Goal: Find specific page/section: Find specific page/section

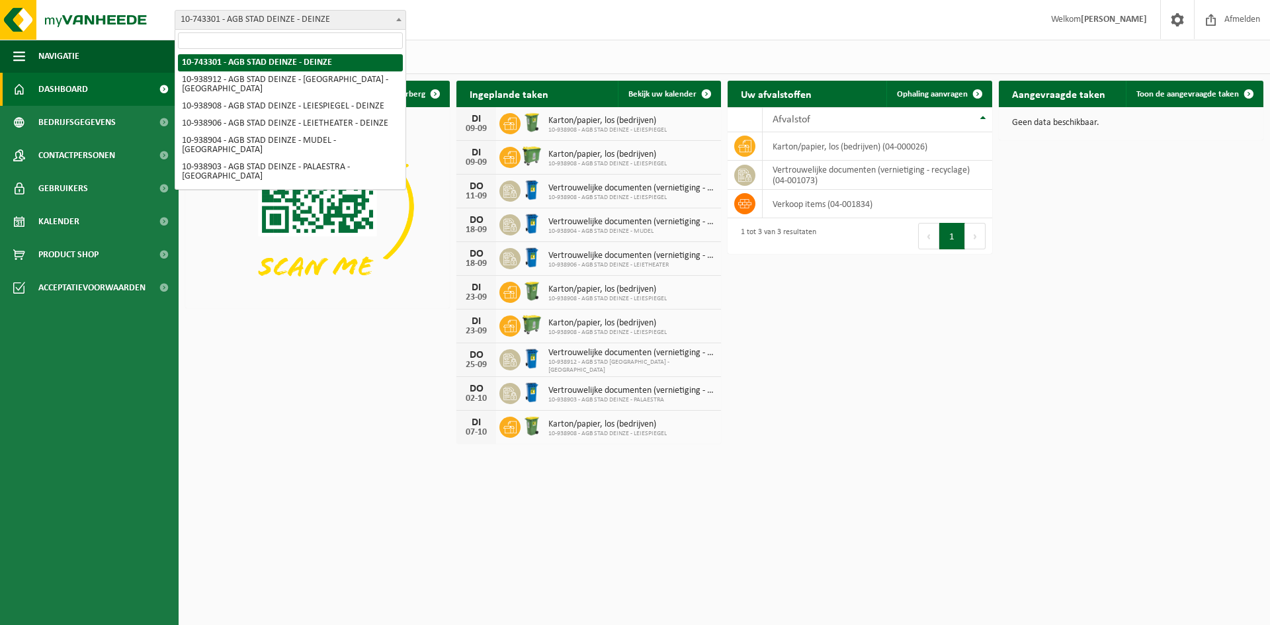
click at [372, 20] on span "10-743301 - AGB STAD DEINZE - DEINZE" at bounding box center [290, 20] width 230 height 19
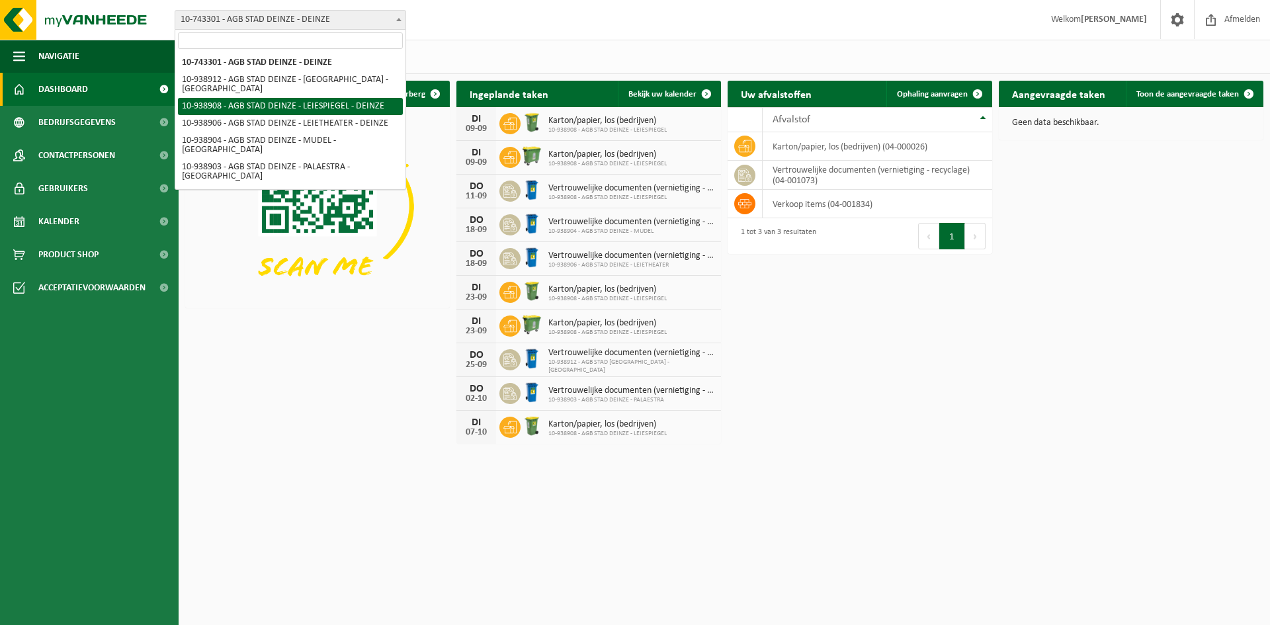
select select "138162"
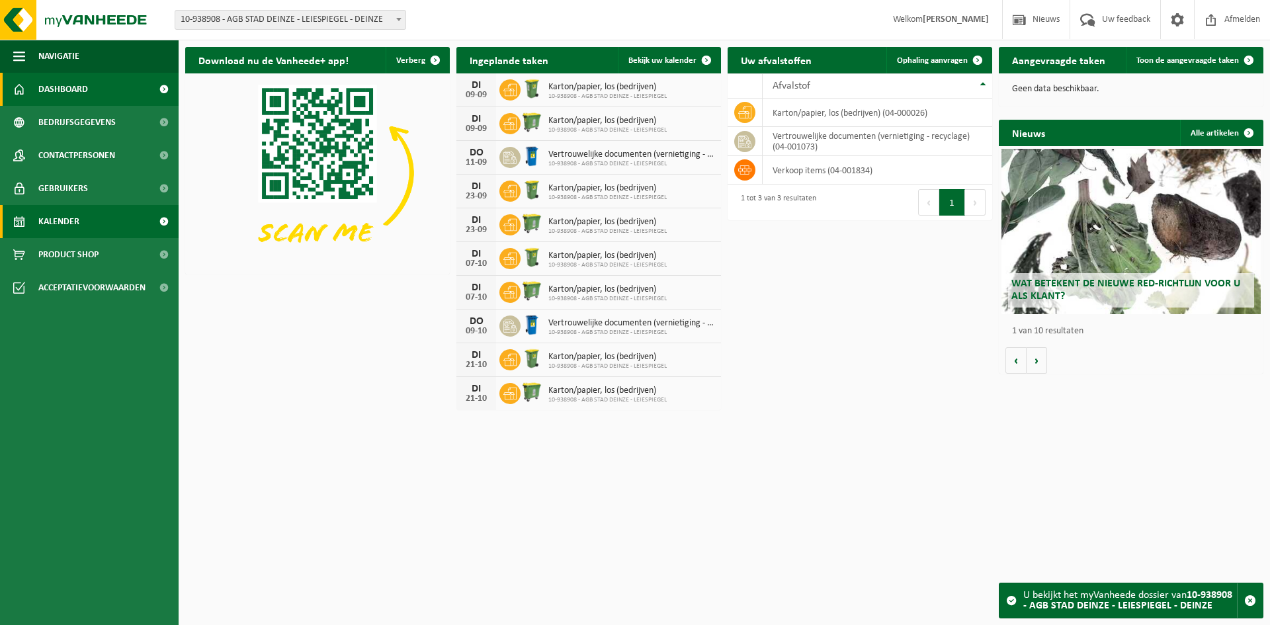
click at [87, 212] on link "Kalender" at bounding box center [89, 221] width 179 height 33
